Goal: Task Accomplishment & Management: Manage account settings

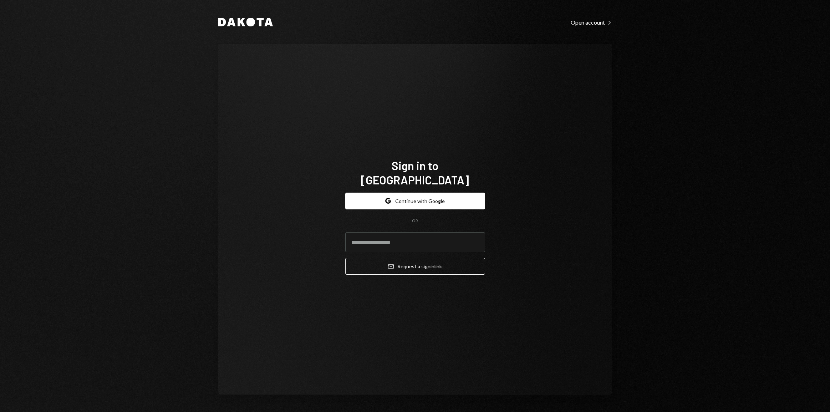
click at [366, 240] on input "email" at bounding box center [415, 242] width 140 height 20
type input "**********"
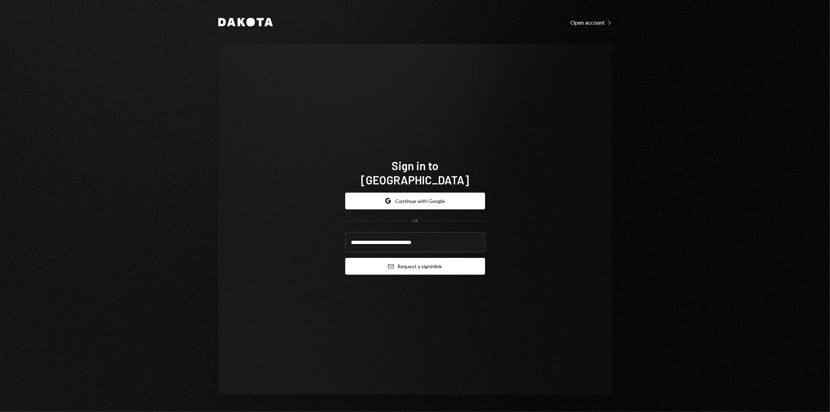
click at [416, 260] on button "Email Request a sign in link" at bounding box center [415, 266] width 140 height 17
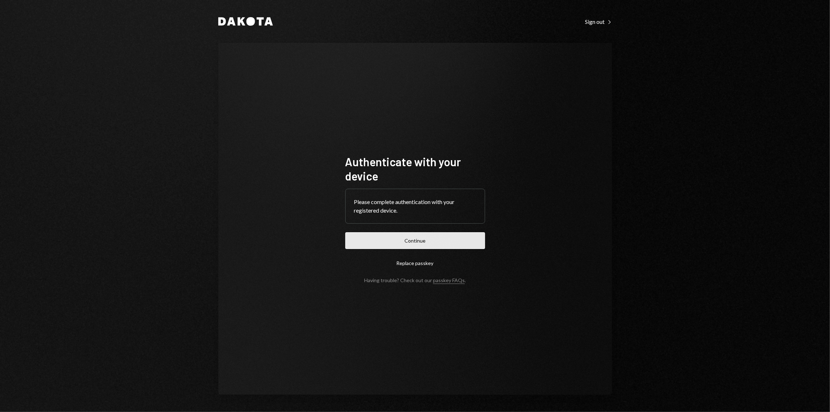
click at [423, 236] on button "Continue" at bounding box center [415, 240] width 140 height 17
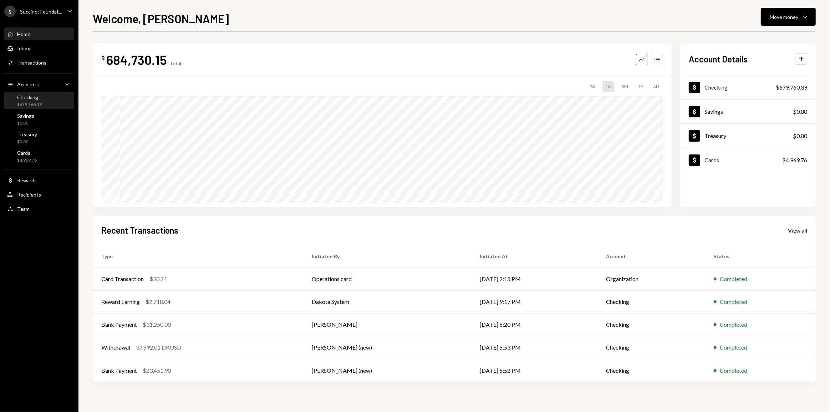
click at [36, 103] on div "$679,760.39" at bounding box center [29, 105] width 25 height 6
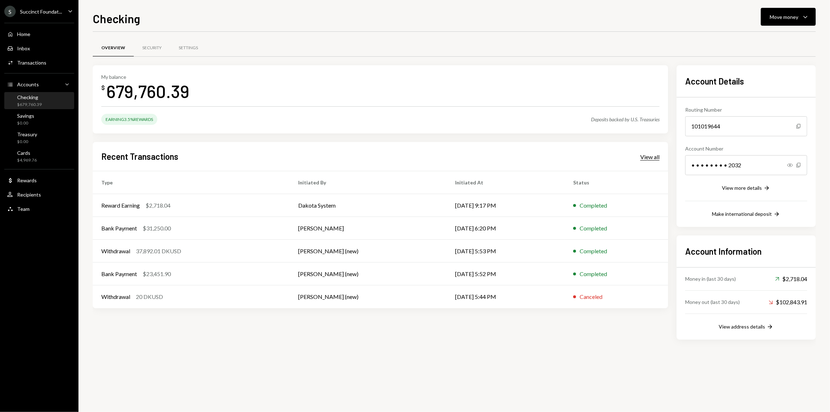
click at [652, 157] on div "View all" at bounding box center [650, 156] width 19 height 7
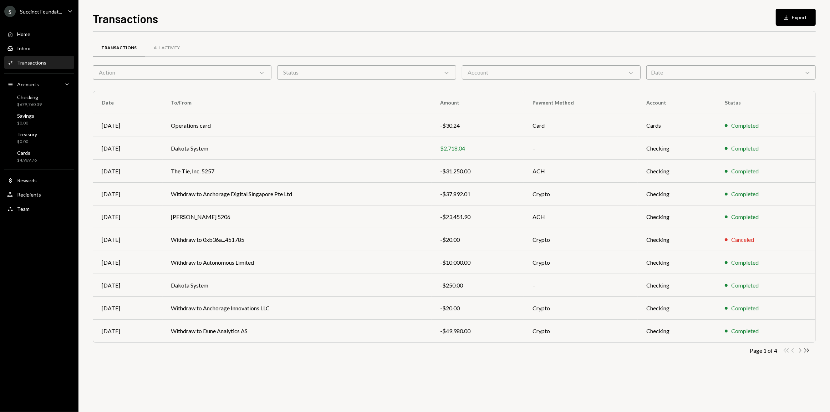
click at [801, 351] on icon "Chevron Right" at bounding box center [800, 350] width 7 height 7
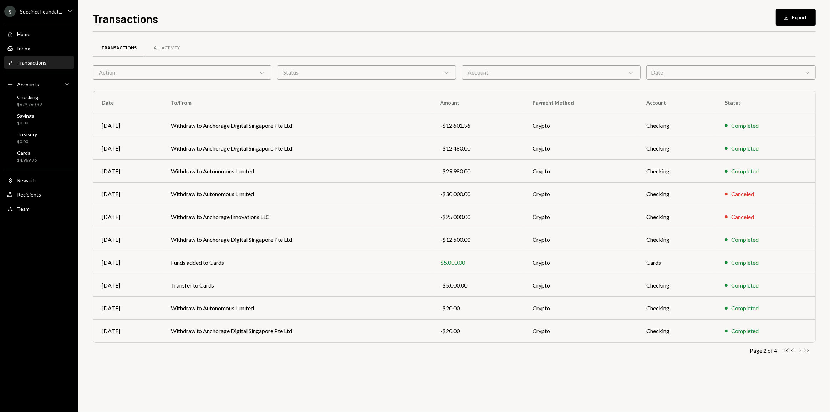
click at [801, 351] on icon "Chevron Right" at bounding box center [800, 350] width 7 height 7
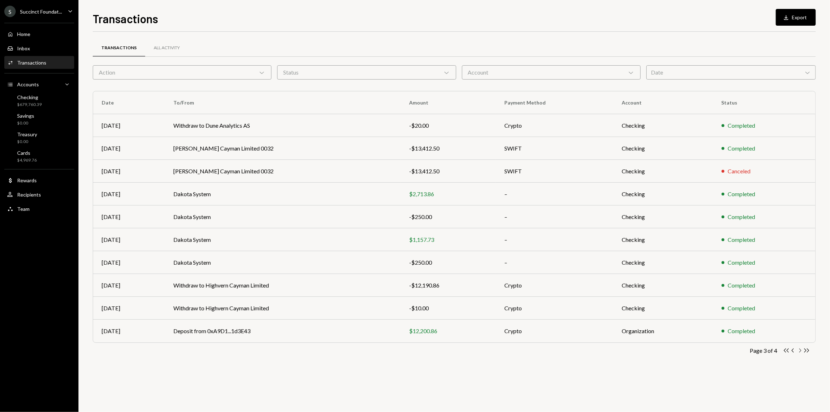
click at [800, 349] on icon "Chevron Right" at bounding box center [800, 350] width 7 height 7
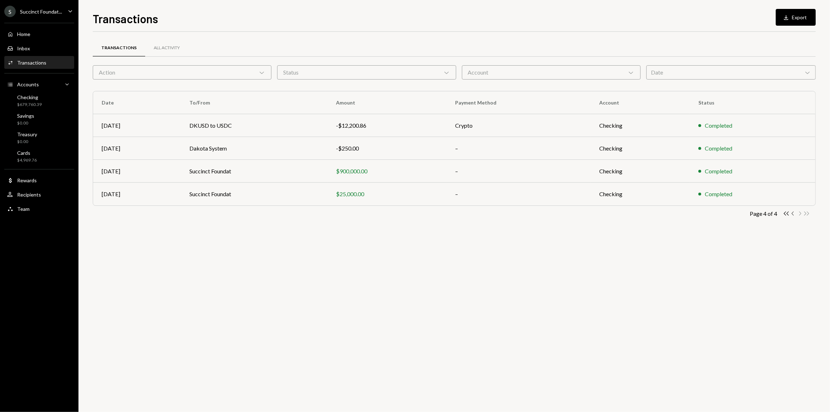
click at [794, 213] on icon "Chevron Left" at bounding box center [793, 213] width 7 height 7
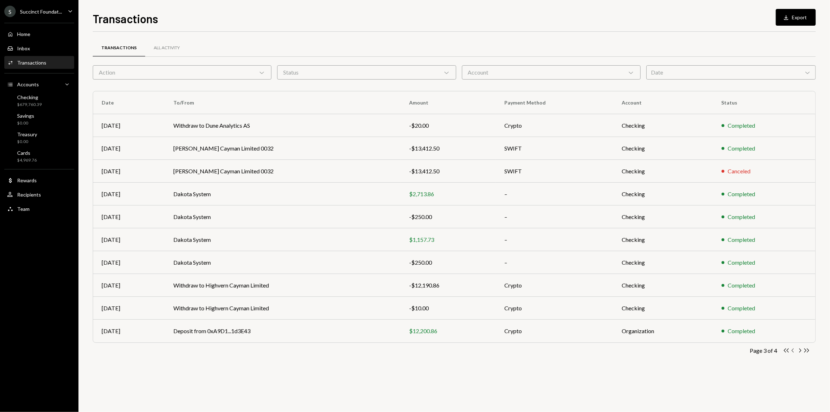
click at [794, 349] on icon "Chevron Left" at bounding box center [793, 350] width 7 height 7
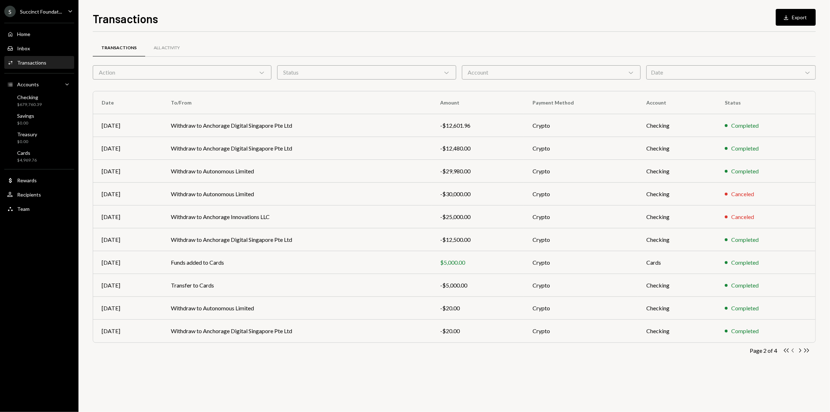
click at [792, 352] on icon "Chevron Left" at bounding box center [793, 350] width 7 height 7
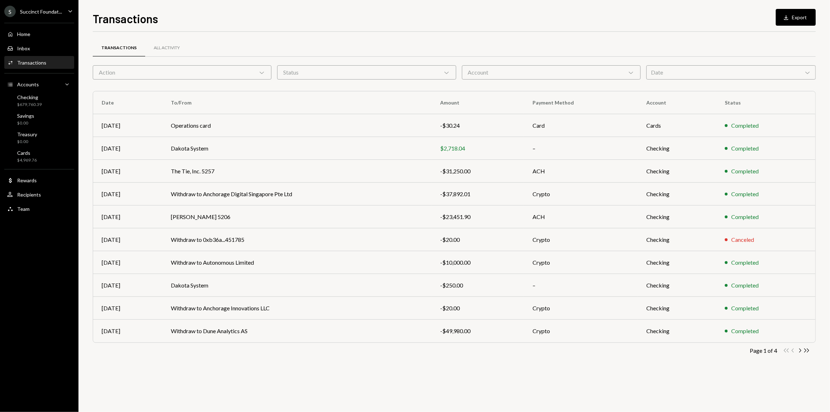
click at [29, 12] on div "Succinct Foundat..." at bounding box center [41, 12] width 42 height 6
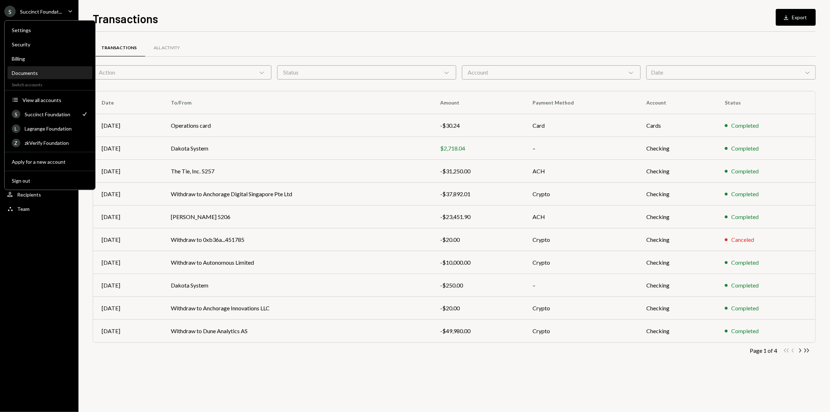
click at [26, 73] on div "Documents" at bounding box center [50, 73] width 76 height 6
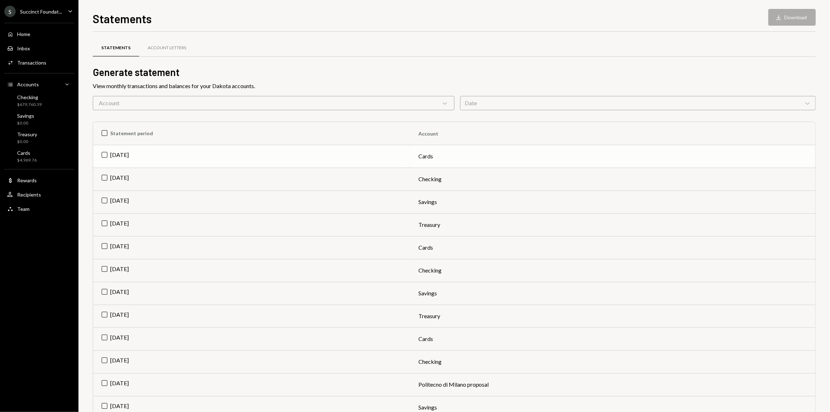
click at [105, 155] on td "[DATE]" at bounding box center [251, 156] width 317 height 23
click at [790, 16] on button "Download Download" at bounding box center [792, 17] width 47 height 17
click at [103, 150] on td "Check [DATE]" at bounding box center [251, 156] width 317 height 23
click at [103, 222] on td "[DATE]" at bounding box center [251, 224] width 317 height 23
click at [795, 16] on button "Download Download" at bounding box center [792, 17] width 47 height 17
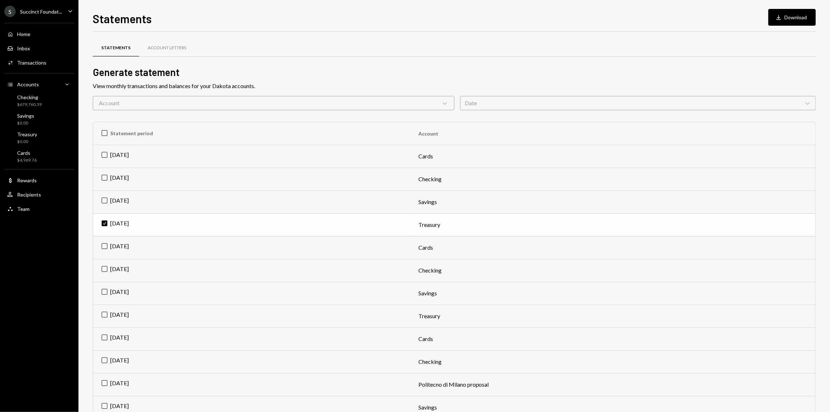
click at [110, 223] on td "Check [DATE]" at bounding box center [251, 224] width 317 height 23
click at [103, 201] on td "[DATE]" at bounding box center [251, 202] width 317 height 23
click at [818, 15] on div "Statements Download Download Statements Account Letters Generate statement View…" at bounding box center [455, 206] width 752 height 412
click at [794, 17] on button "Download Download" at bounding box center [792, 17] width 47 height 17
click at [26, 305] on div "S Succinct Foundat... Caret Down Home Home Inbox Inbox Activities Transactions …" at bounding box center [39, 206] width 79 height 412
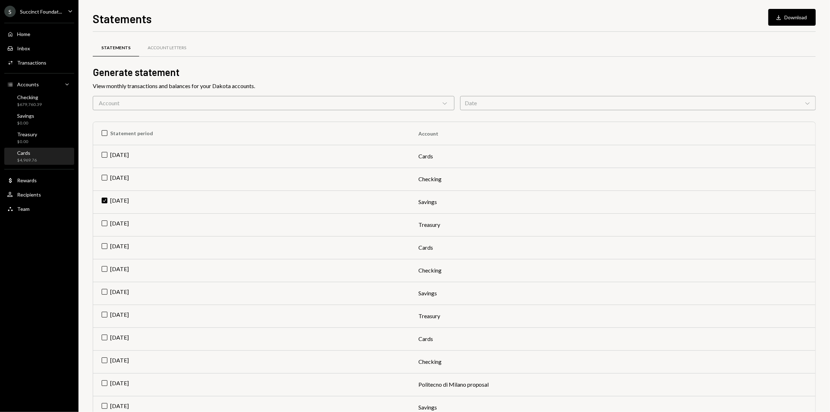
click at [27, 164] on div "Cards $4,969.76" at bounding box center [39, 156] width 64 height 16
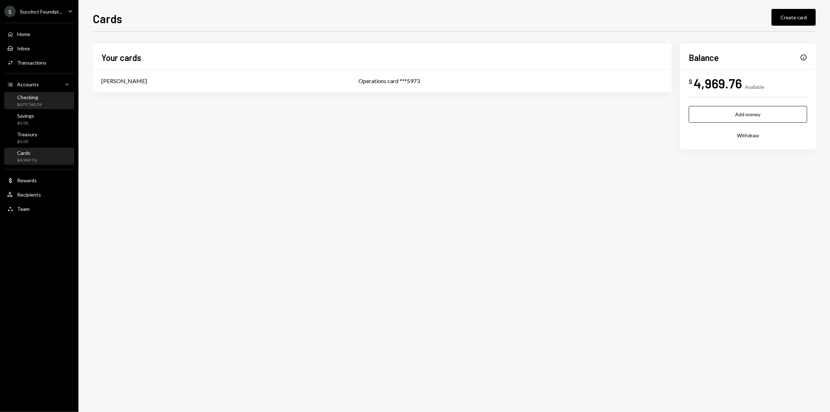
click at [36, 98] on div "Checking" at bounding box center [29, 97] width 25 height 6
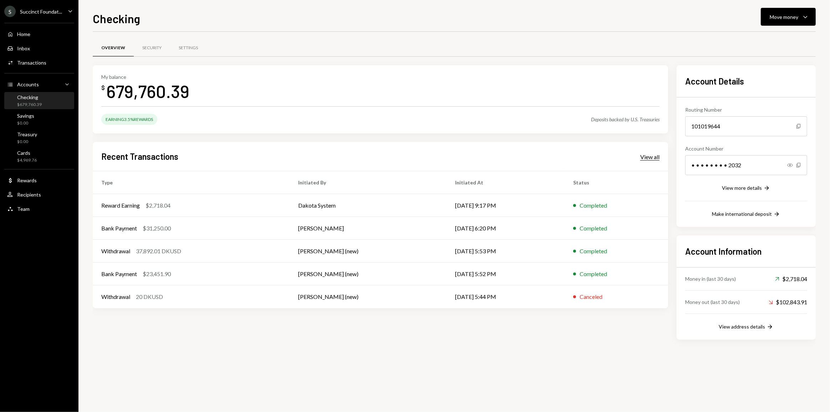
click at [651, 159] on div "View all" at bounding box center [650, 156] width 19 height 7
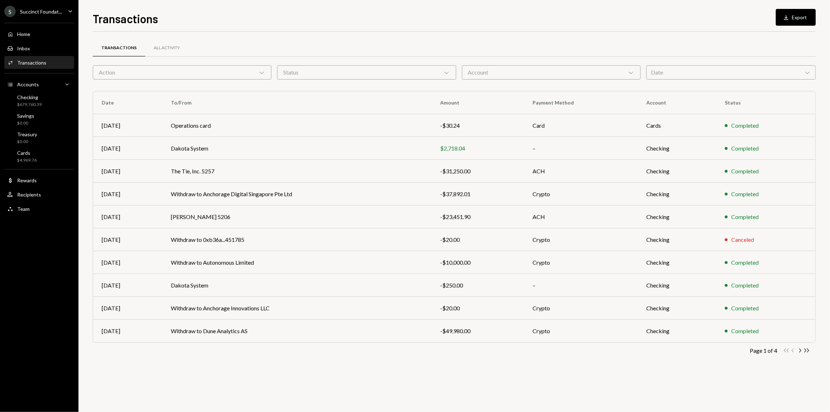
click at [495, 75] on div "Account Chevron Down" at bounding box center [551, 72] width 179 height 14
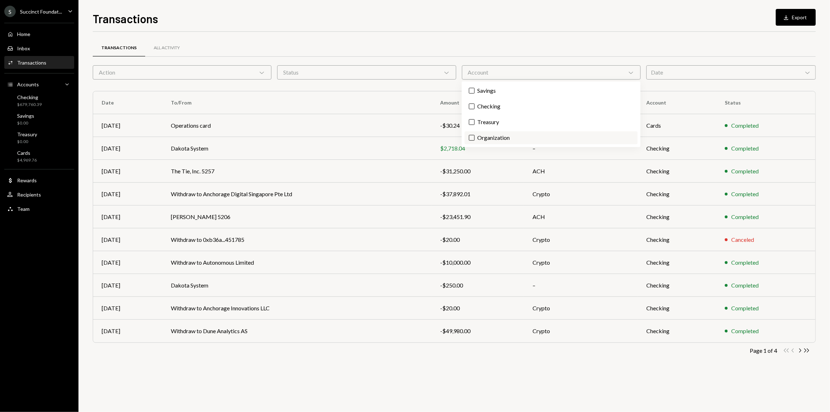
click at [483, 137] on label "Organization" at bounding box center [551, 137] width 173 height 13
click at [475, 137] on button "Organization" at bounding box center [472, 138] width 6 height 6
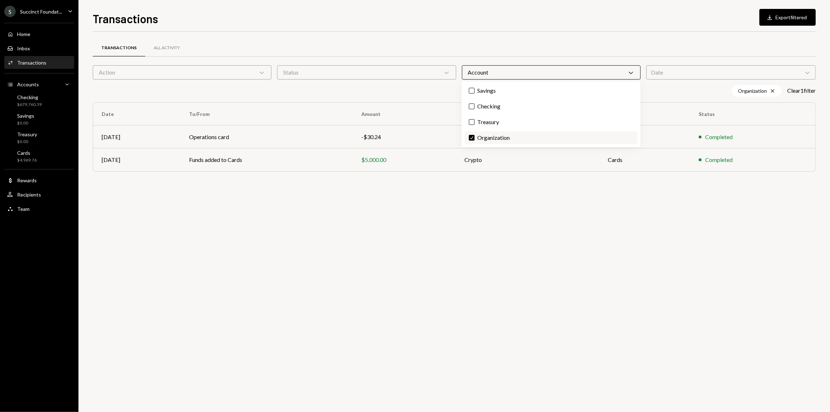
click at [476, 136] on label "Check Organization" at bounding box center [551, 137] width 173 height 13
click at [475, 136] on button "Check" at bounding box center [472, 138] width 6 height 6
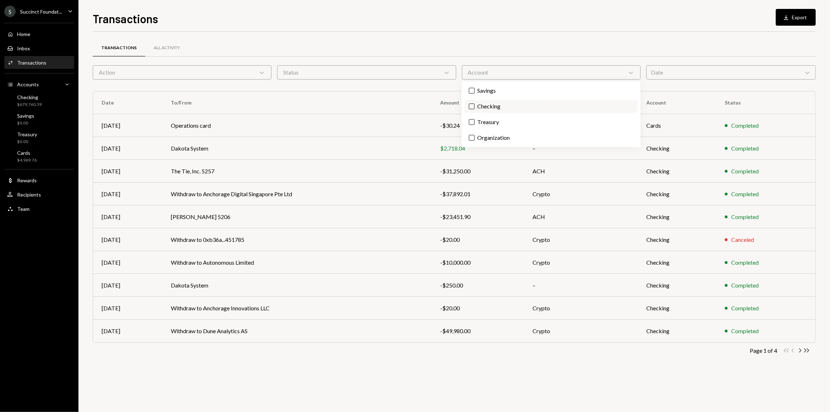
click at [475, 107] on label "Checking" at bounding box center [551, 106] width 173 height 13
click at [475, 107] on button "Checking" at bounding box center [472, 106] width 6 height 6
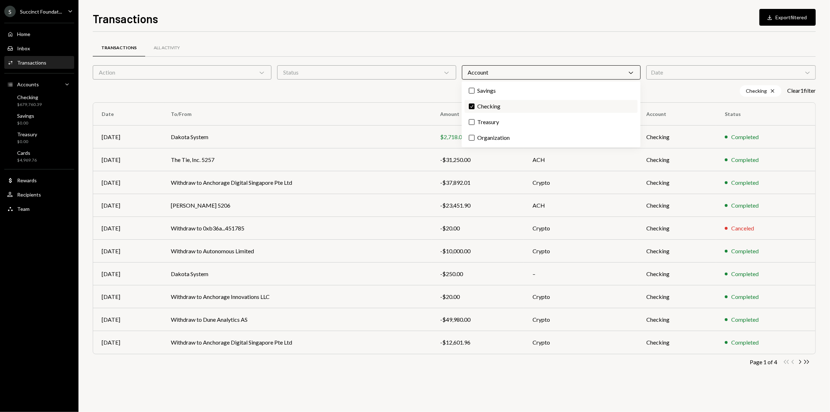
click at [475, 107] on label "Check Checking" at bounding box center [551, 106] width 173 height 13
click at [475, 107] on button "Check" at bounding box center [472, 106] width 6 height 6
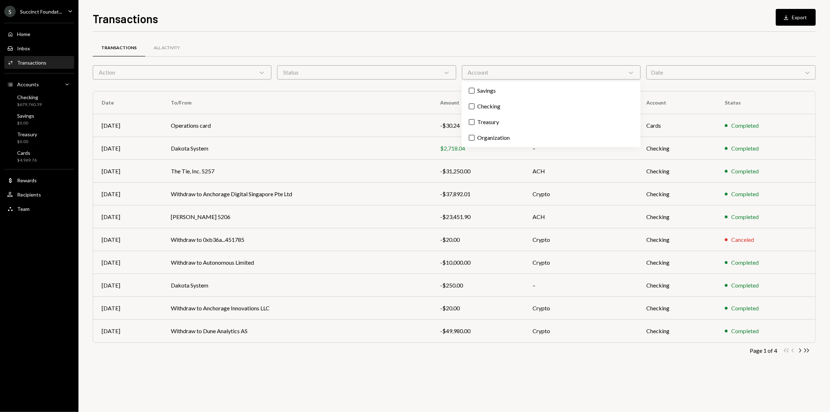
click at [634, 73] on icon "Chevron Down" at bounding box center [631, 72] width 7 height 7
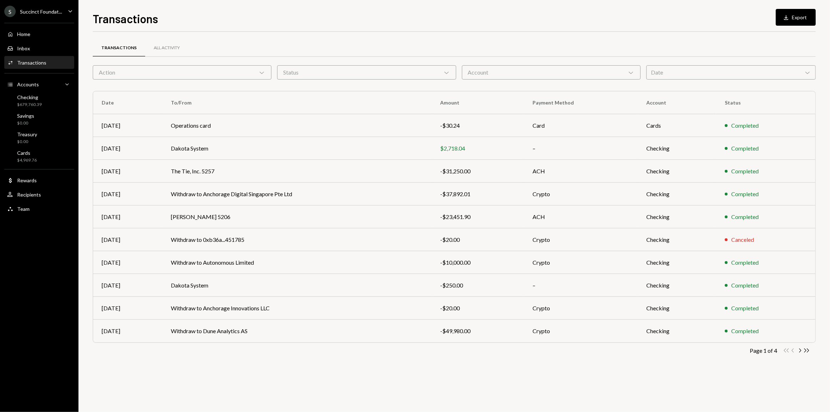
click at [634, 73] on icon "Chevron Down" at bounding box center [631, 72] width 7 height 7
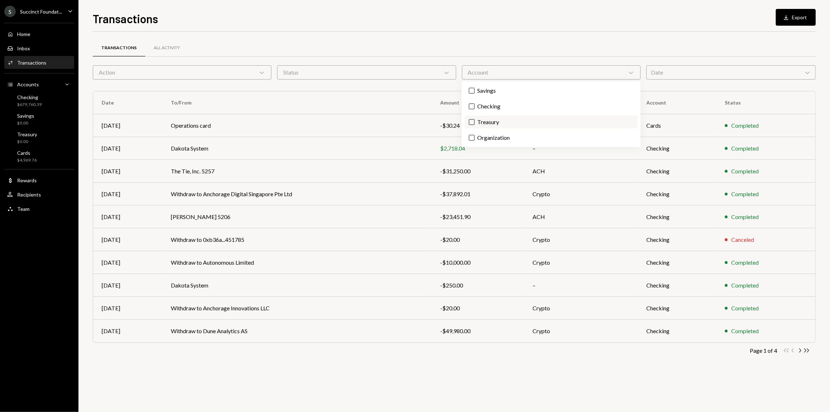
click at [480, 123] on label "Treasury" at bounding box center [551, 122] width 173 height 13
click at [475, 123] on button "Treasury" at bounding box center [472, 122] width 6 height 6
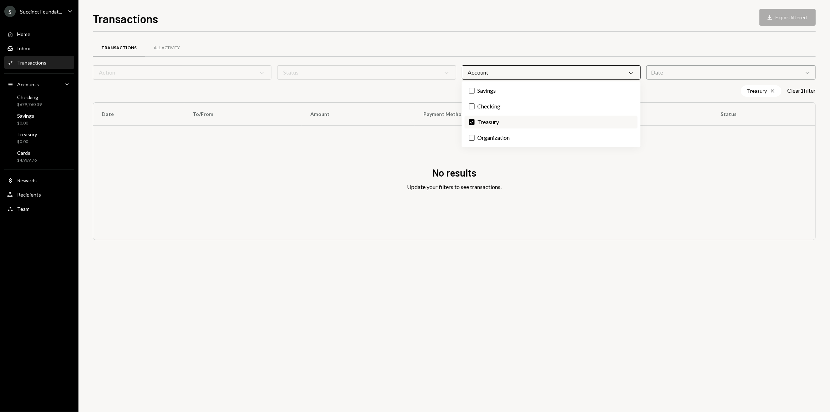
click at [480, 123] on label "Check Treasury" at bounding box center [551, 122] width 173 height 13
click at [475, 123] on button "Check" at bounding box center [472, 122] width 6 height 6
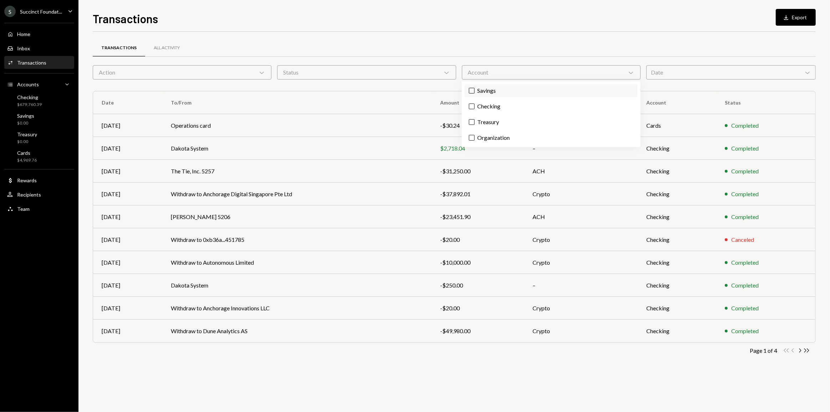
click at [481, 93] on label "Savings" at bounding box center [551, 90] width 173 height 13
click at [475, 93] on button "Savings" at bounding box center [472, 91] width 6 height 6
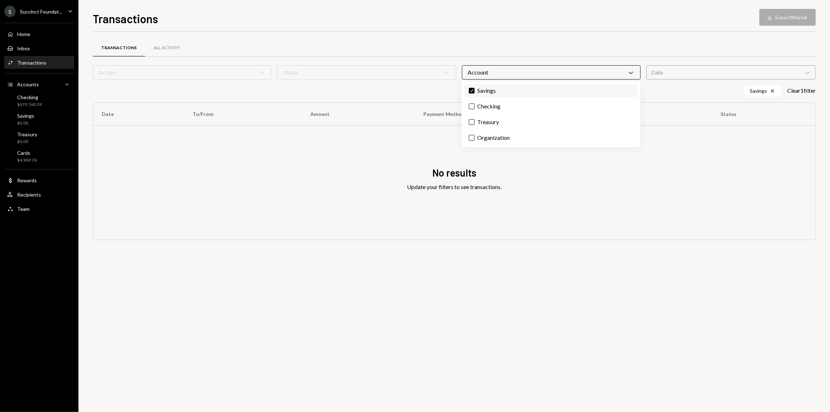
click at [481, 93] on label "Check Savings" at bounding box center [551, 90] width 173 height 13
click at [475, 93] on button "Check" at bounding box center [472, 91] width 6 height 6
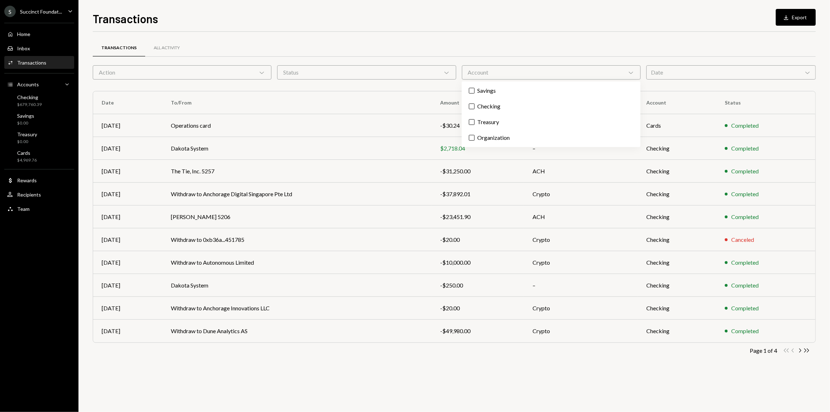
click at [264, 72] on icon at bounding box center [262, 73] width 4 height 2
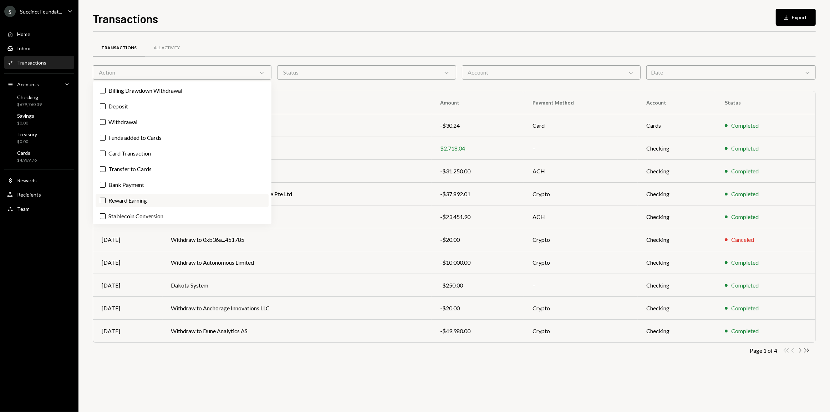
click at [119, 199] on label "Reward Earning" at bounding box center [182, 200] width 173 height 13
click at [106, 199] on button "Reward Earning" at bounding box center [103, 201] width 6 height 6
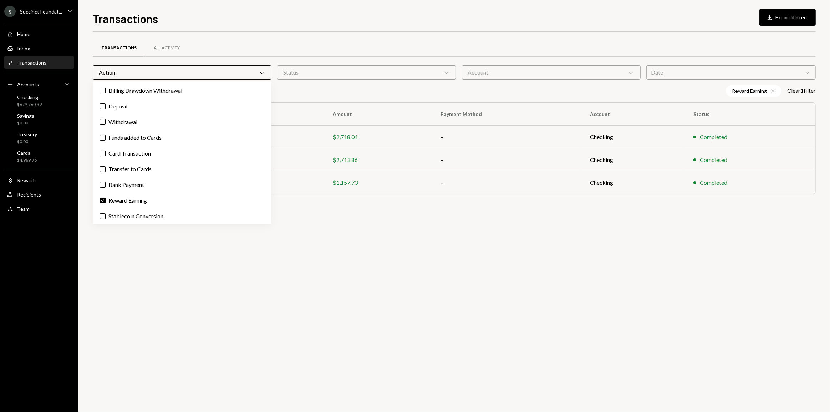
click at [304, 282] on div "Transactions All Activity Action Chevron Down Status Chevron Down Account Chevr…" at bounding box center [454, 222] width 723 height 380
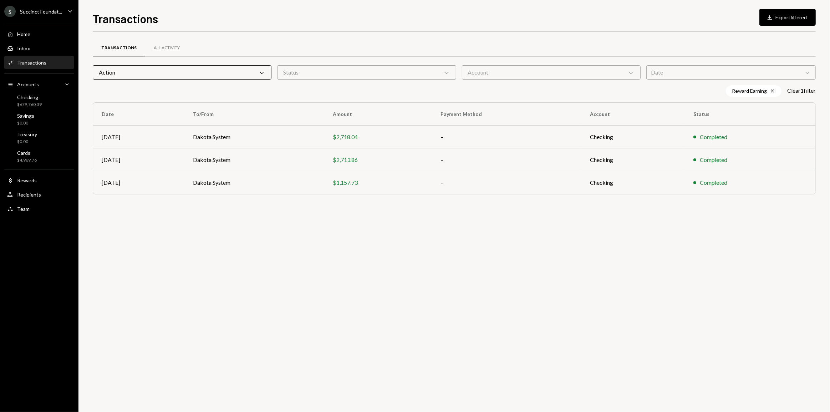
click at [51, 11] on div "Succinct Foundat..." at bounding box center [41, 12] width 42 height 6
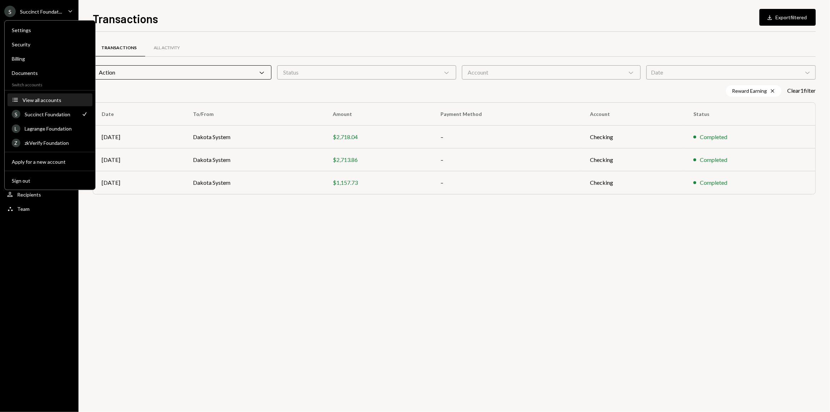
click at [43, 96] on button "Accounts View all accounts" at bounding box center [49, 100] width 85 height 13
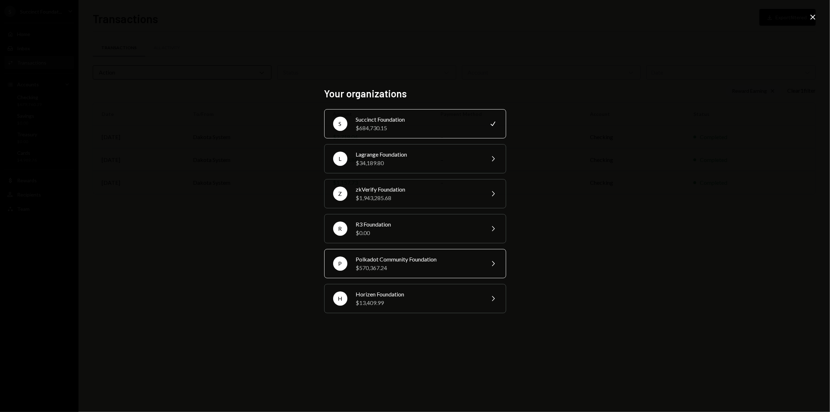
click at [375, 264] on div "$570,367.24" at bounding box center [418, 268] width 124 height 9
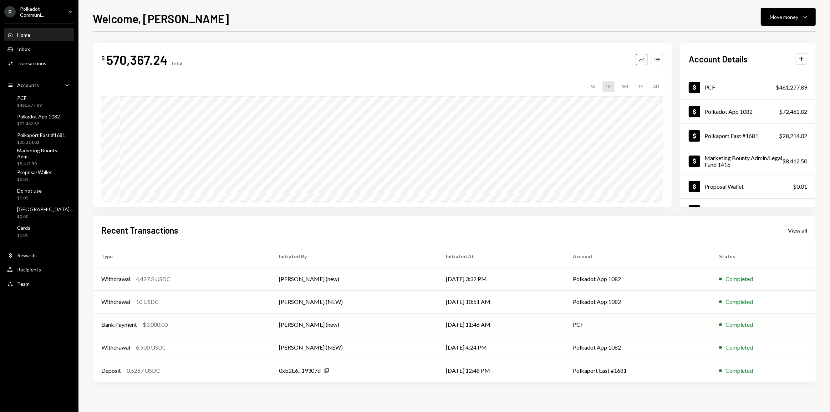
click at [582, 320] on td "PCF" at bounding box center [637, 324] width 146 height 23
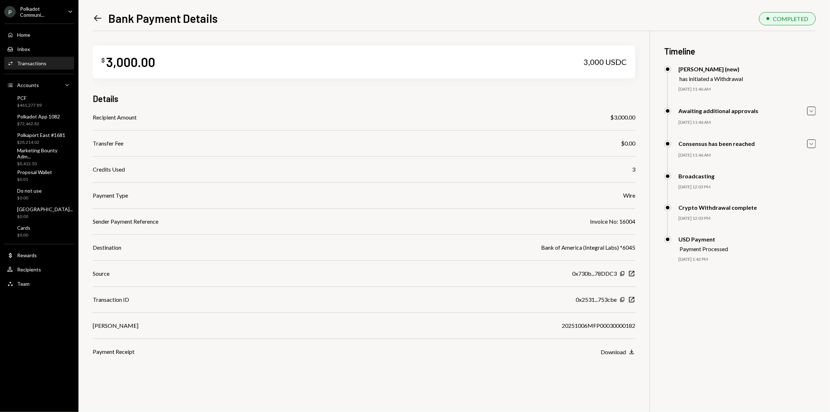
click at [97, 19] on icon "Left Arrow" at bounding box center [98, 18] width 10 height 10
